Goal: Task Accomplishment & Management: Manage account settings

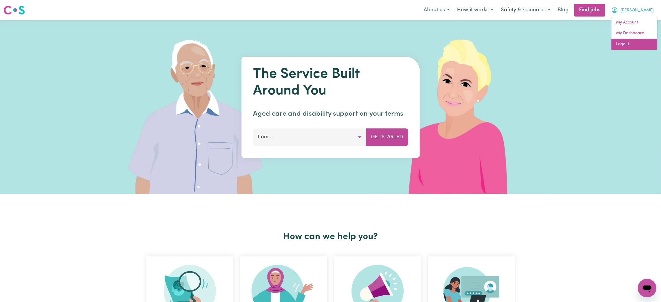
click at [632, 46] on link "Logout" at bounding box center [634, 44] width 46 height 11
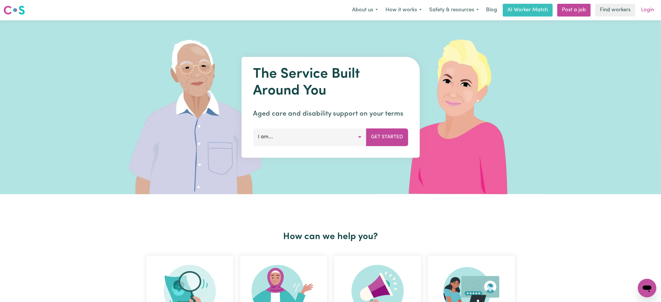
click at [644, 6] on link "Login" at bounding box center [647, 10] width 20 height 13
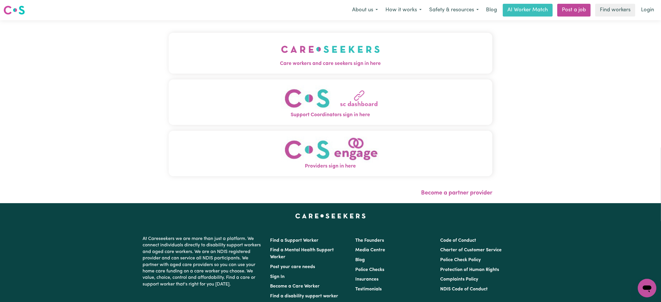
drag, startPoint x: 274, startPoint y: 7, endPoint x: 273, endPoint y: 12, distance: 5.1
click at [273, 10] on div "Menu About us How it works Safety & resources Blog AI Worker Match Post a job F…" at bounding box center [330, 9] width 661 height 13
click at [258, 39] on button "Care workers and care seekers sign in here" at bounding box center [331, 53] width 324 height 41
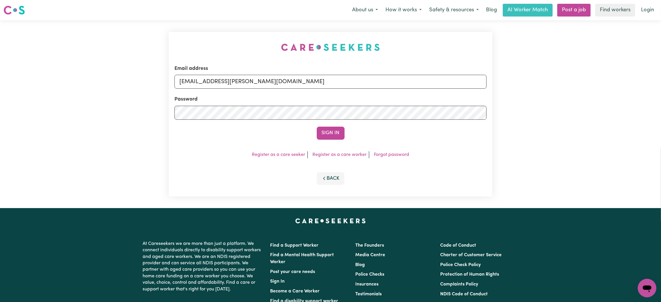
click at [241, 73] on div "Email address [EMAIL_ADDRESS][PERSON_NAME][DOMAIN_NAME]" at bounding box center [330, 77] width 312 height 24
drag, startPoint x: 211, startPoint y: 81, endPoint x: 388, endPoint y: 104, distance: 178.8
click at [388, 104] on form "Email address [EMAIL_ADDRESS][PERSON_NAME][DOMAIN_NAME] Password Sign In" at bounding box center [330, 102] width 312 height 75
paste input "[EMAIL_ADDRESS][DOMAIN_NAME]"
type input "[EMAIL_ADDRESS][DOMAIN_NAME]"
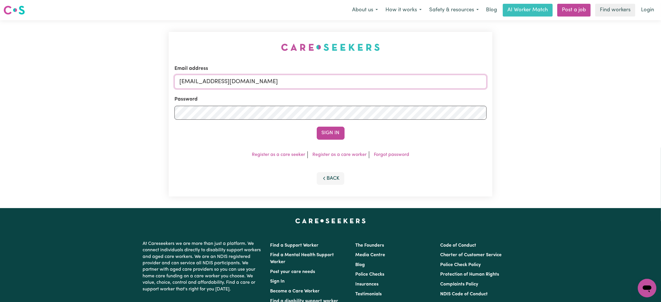
click at [317, 127] on button "Sign In" at bounding box center [331, 133] width 28 height 13
